Goal: Information Seeking & Learning: Learn about a topic

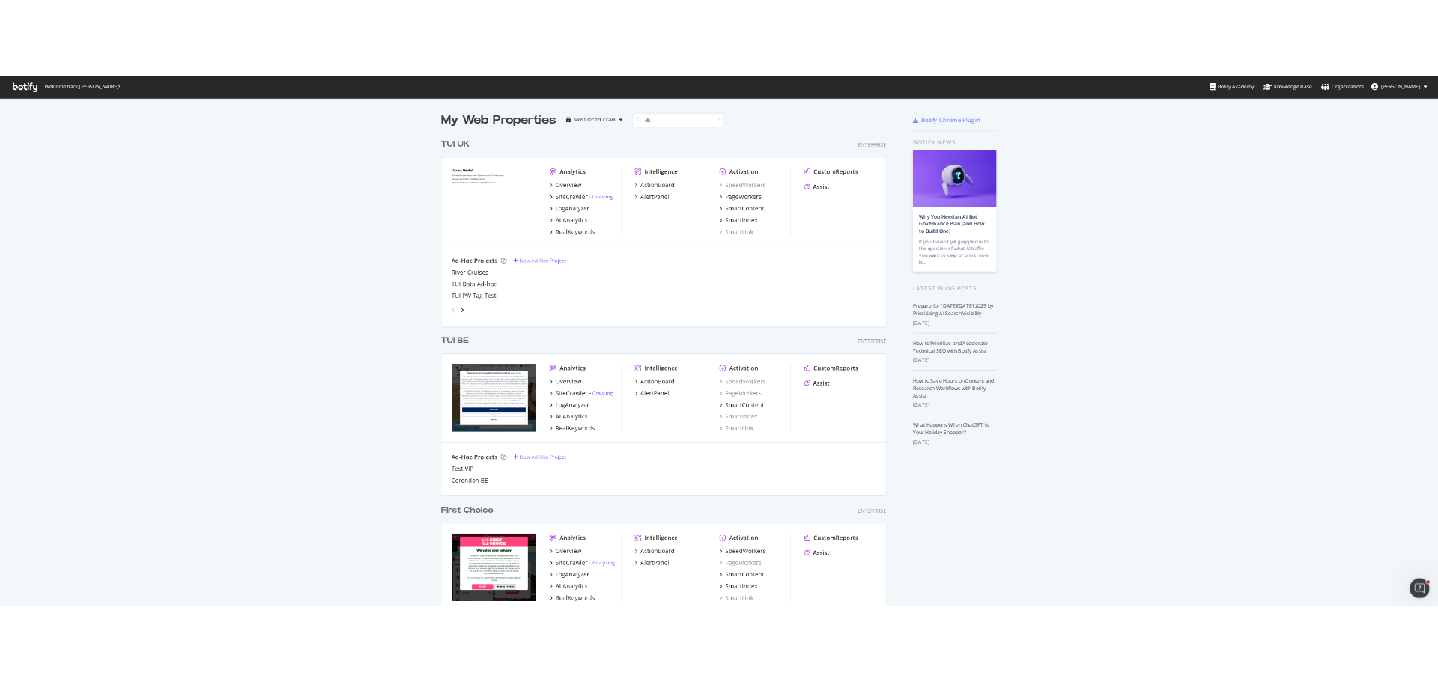
scroll to position [341, 798]
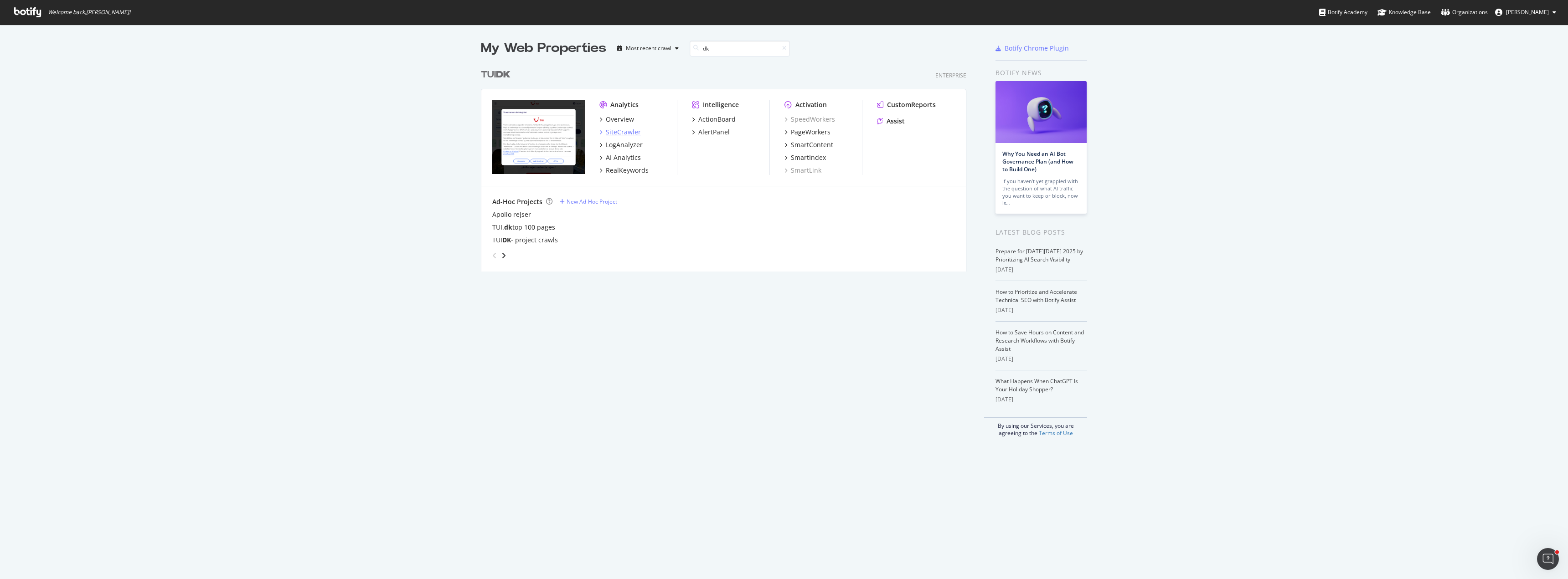
type input "dk"
click at [626, 131] on div "SiteCrawler" at bounding box center [623, 132] width 35 height 9
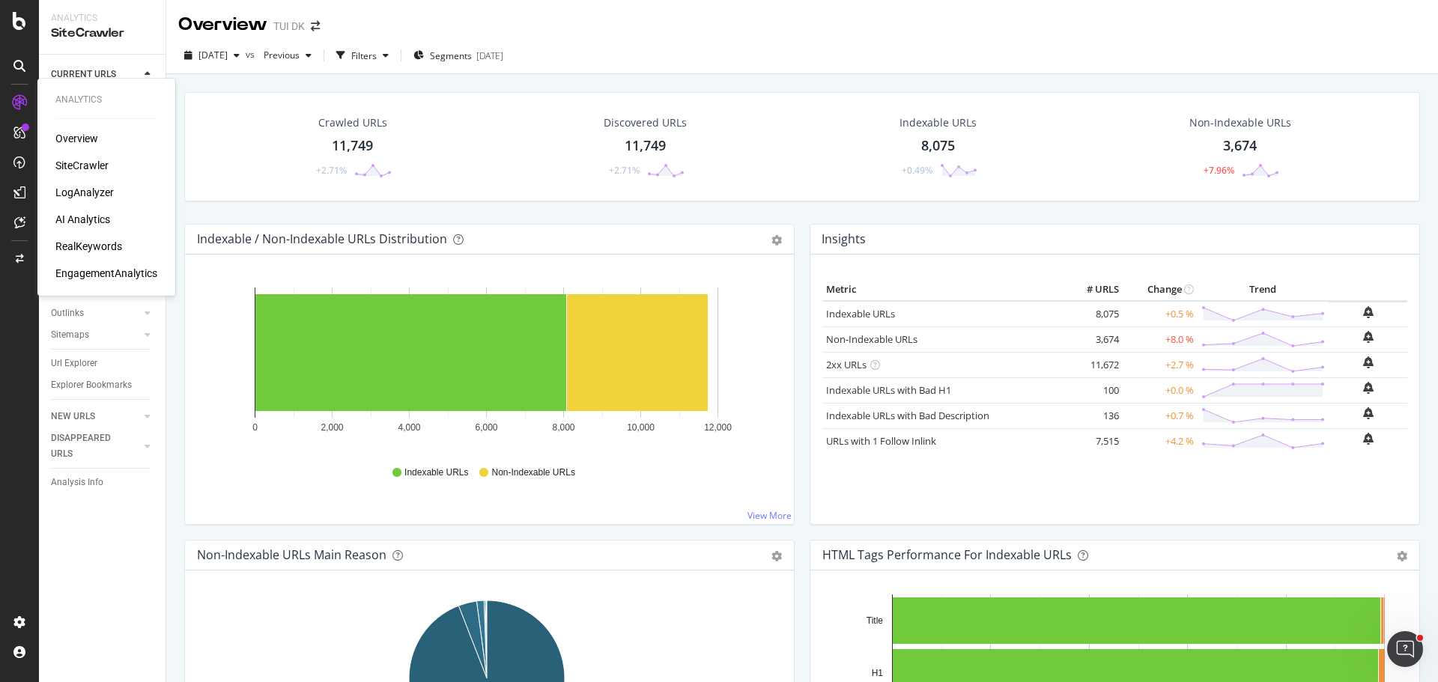
click at [70, 251] on div "RealKeywords" at bounding box center [88, 246] width 67 height 15
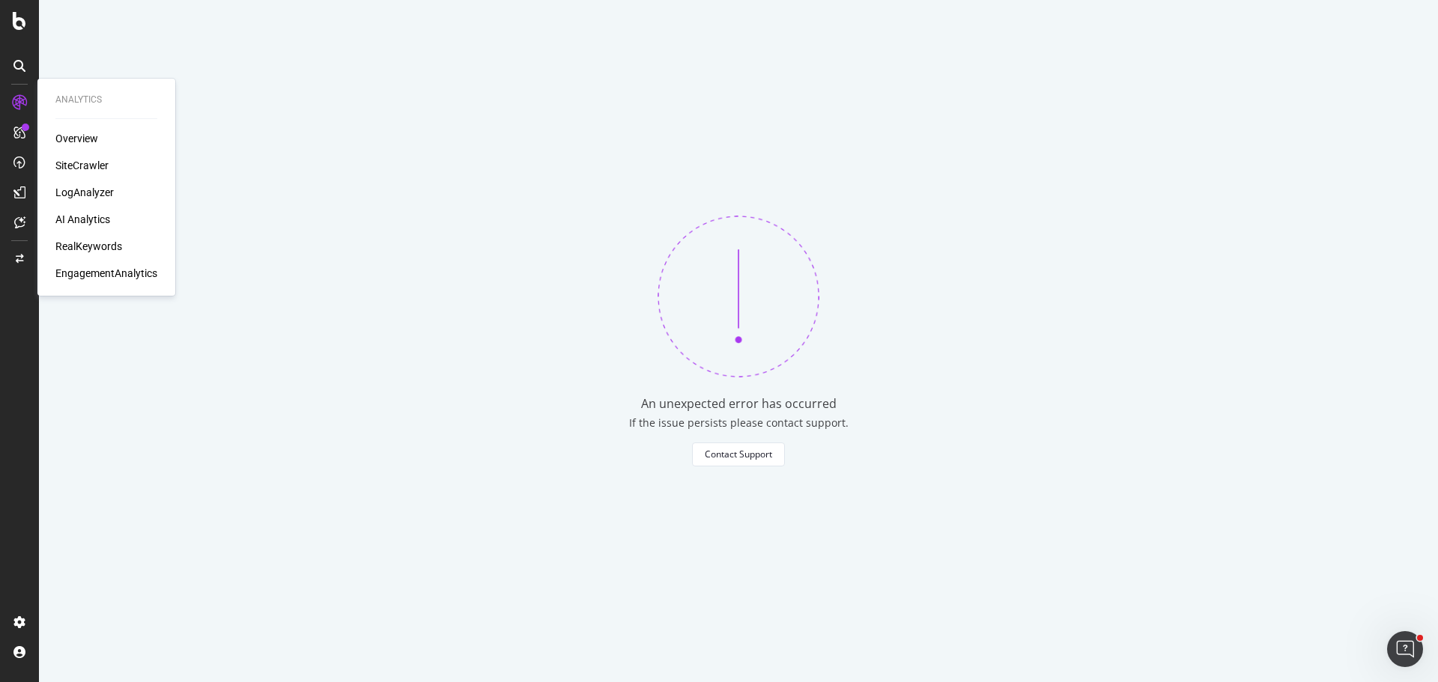
click at [82, 222] on div "AI Analytics" at bounding box center [82, 219] width 55 height 15
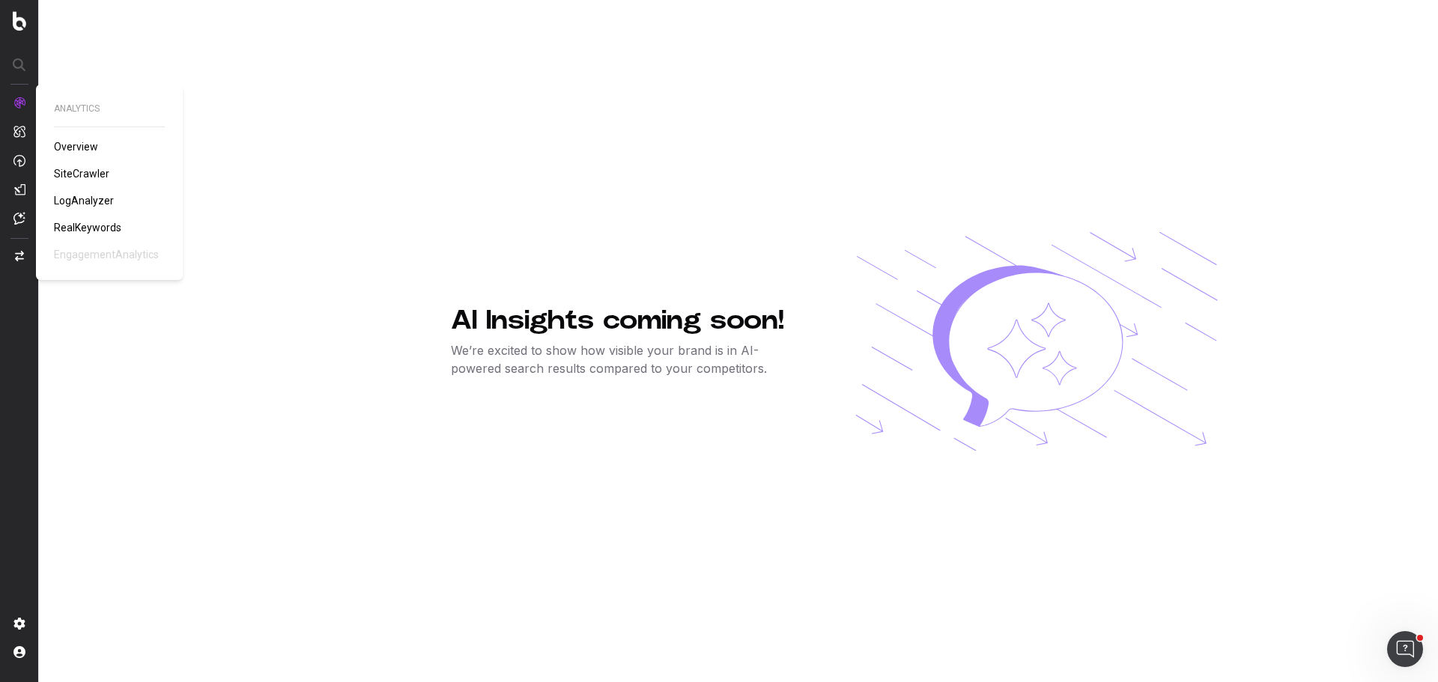
click at [82, 224] on span "RealKeywords" at bounding box center [87, 228] width 67 height 12
